Goal: Communication & Community: Answer question/provide support

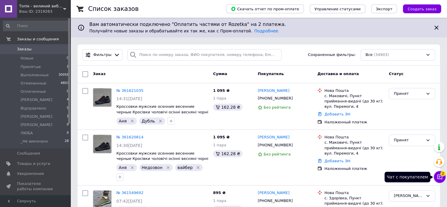
click at [441, 178] on icon at bounding box center [440, 177] width 6 height 6
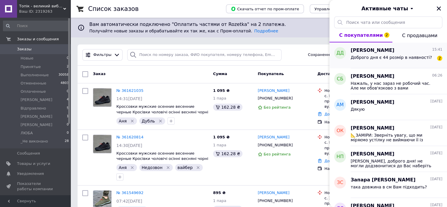
click at [386, 61] on div "Доброго дня є 44 розмір в наявності?" at bounding box center [391, 59] width 81 height 8
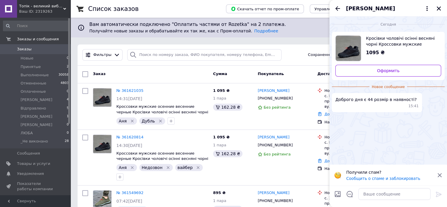
click at [384, 44] on span "Кросівки чоловічі осінні весняні чорні Кроссовки мужские осенние весенние черны…" at bounding box center [401, 41] width 71 height 12
click at [369, 195] on textarea at bounding box center [395, 194] width 72 height 12
paste textarea "44р - 28 см"
type textarea "Так є 44р - 28 см"
click at [437, 192] on icon at bounding box center [439, 194] width 6 height 5
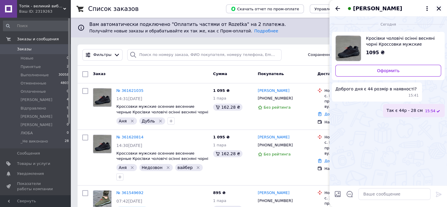
click at [441, 8] on icon "Закрыть" at bounding box center [439, 8] width 5 height 5
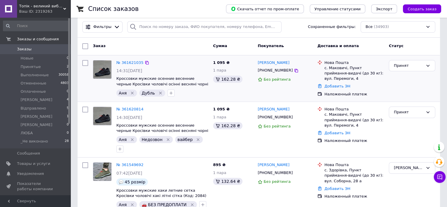
scroll to position [29, 0]
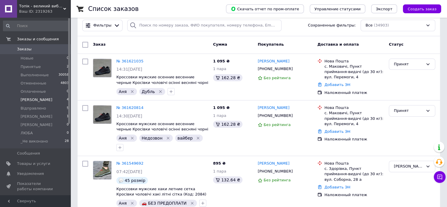
click at [34, 102] on li "[PERSON_NAME] 4" at bounding box center [36, 100] width 72 height 8
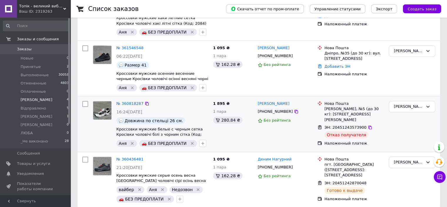
scroll to position [126, 0]
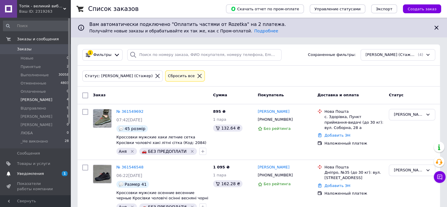
click at [31, 172] on span "Уведомления" at bounding box center [30, 173] width 27 height 5
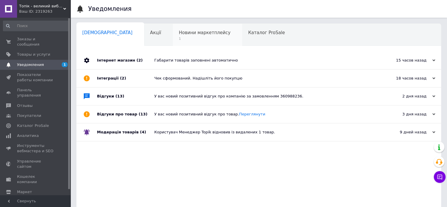
click at [179, 35] on span "Новини маркетплейсу" at bounding box center [205, 32] width 52 height 5
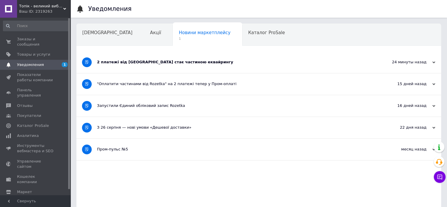
click at [167, 65] on div "2 платежі від Rozetka стає частиною еквайрингу" at bounding box center [237, 61] width 280 height 21
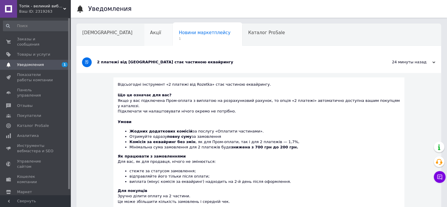
click at [144, 38] on div "Акції" at bounding box center [158, 35] width 29 height 22
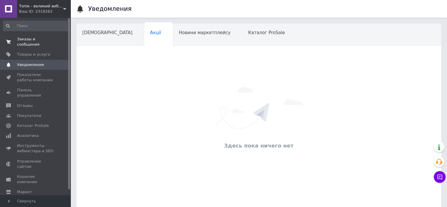
click at [46, 40] on span "Заказы и сообщения" at bounding box center [35, 41] width 37 height 11
